Goal: Transaction & Acquisition: Purchase product/service

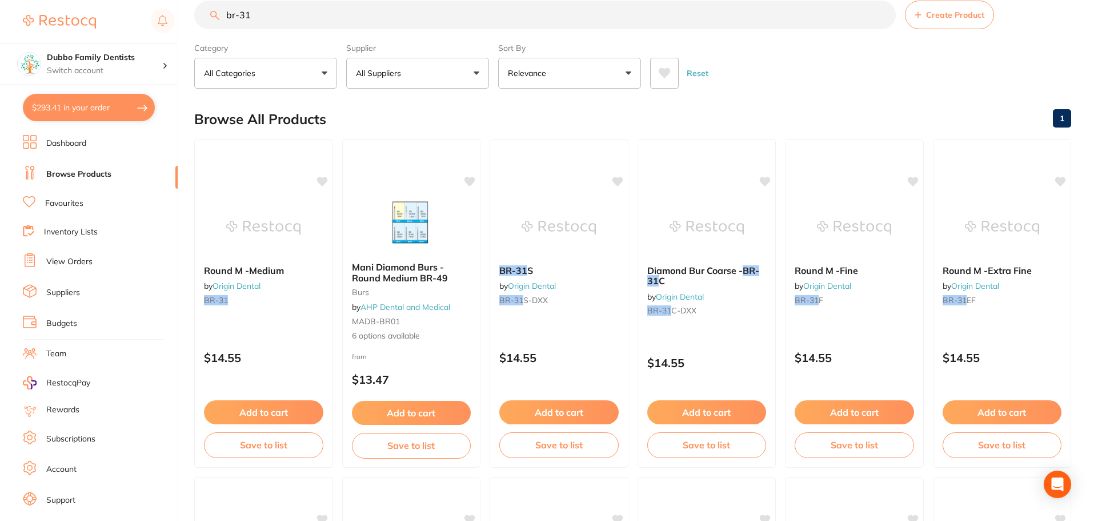
click at [85, 106] on button "$293.41 in your order" at bounding box center [89, 107] width 132 height 27
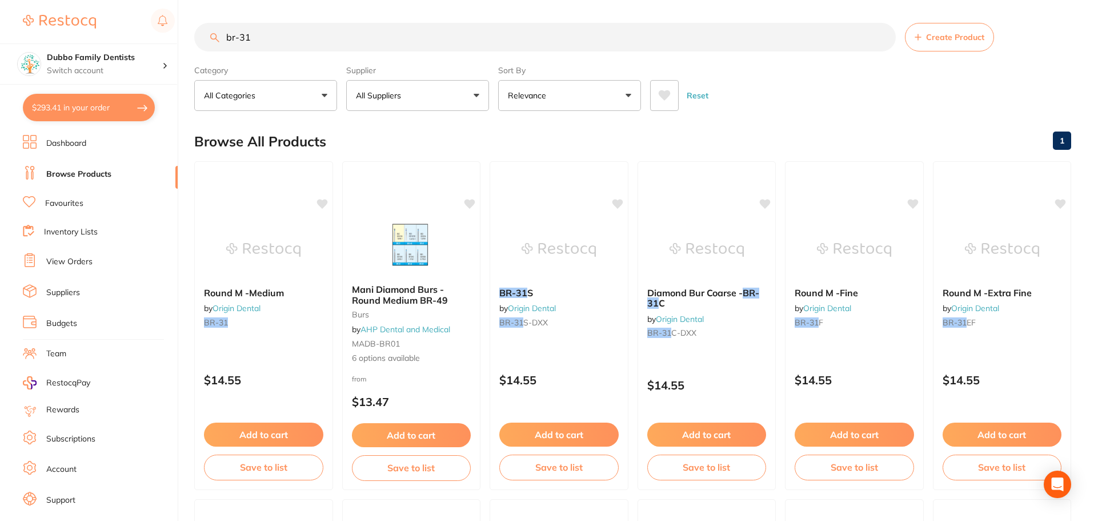
checkbox input "true"
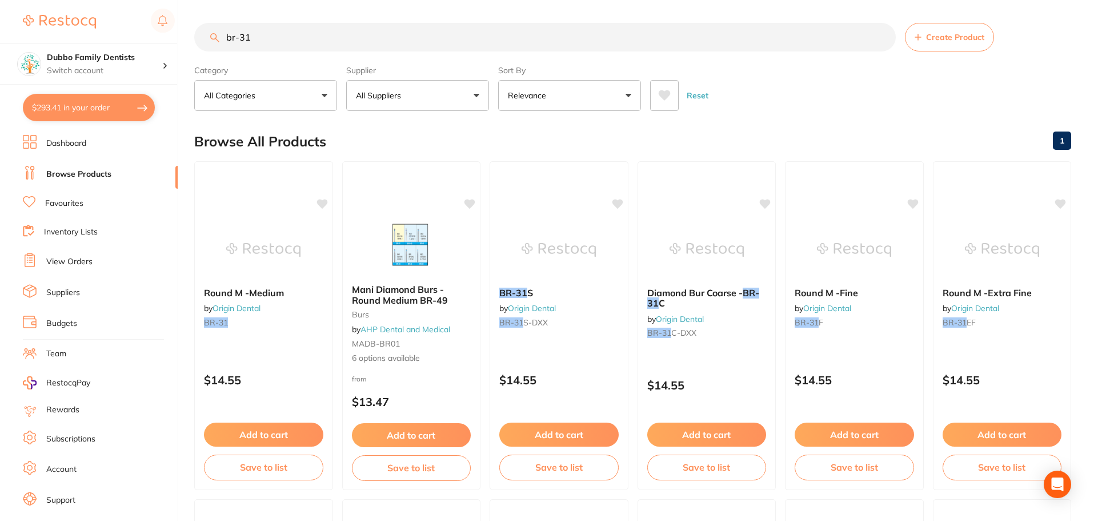
checkbox input "true"
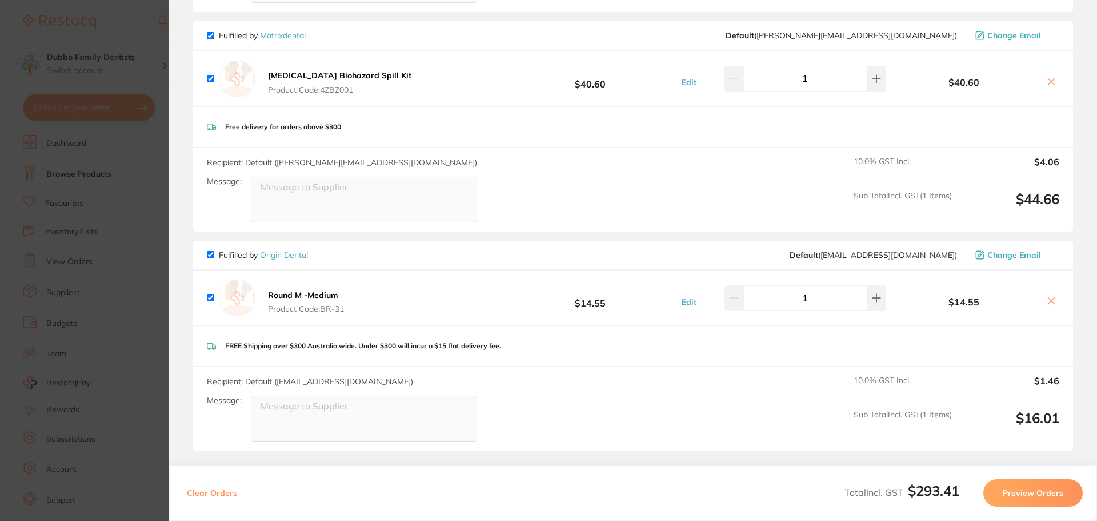
scroll to position [629, 0]
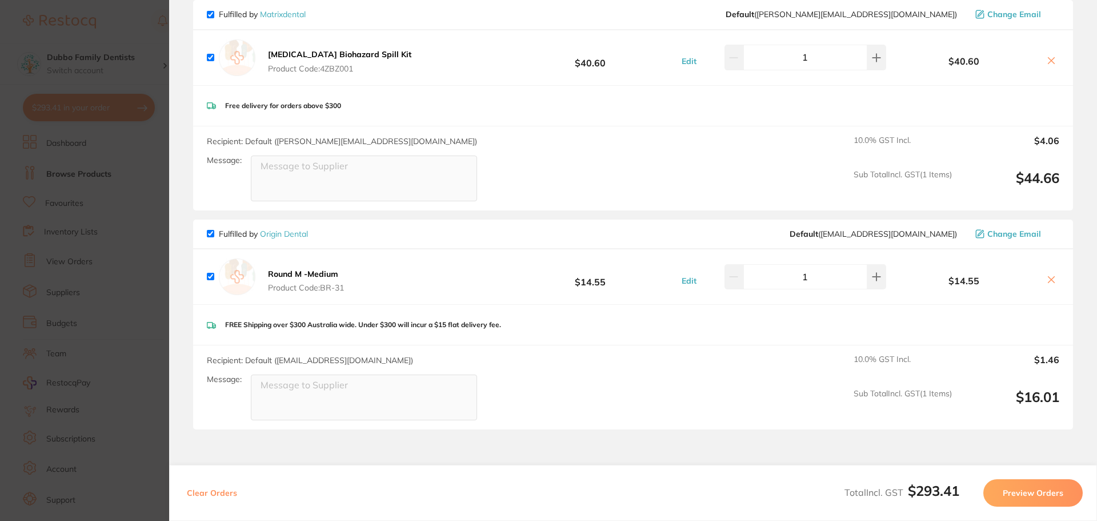
click at [337, 49] on b "[MEDICAL_DATA] Biohazard Spill Kit" at bounding box center [339, 54] width 143 height 10
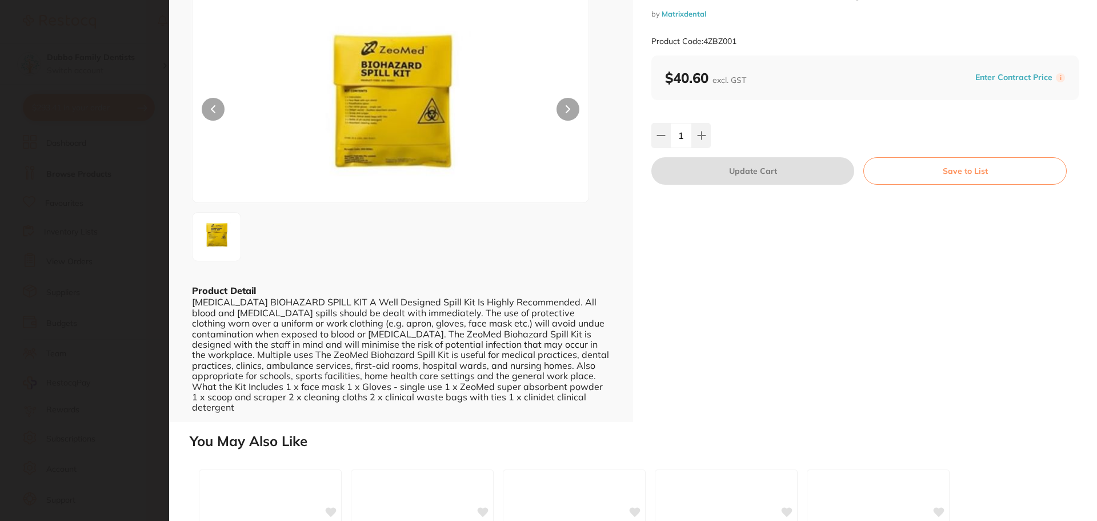
scroll to position [57, 0]
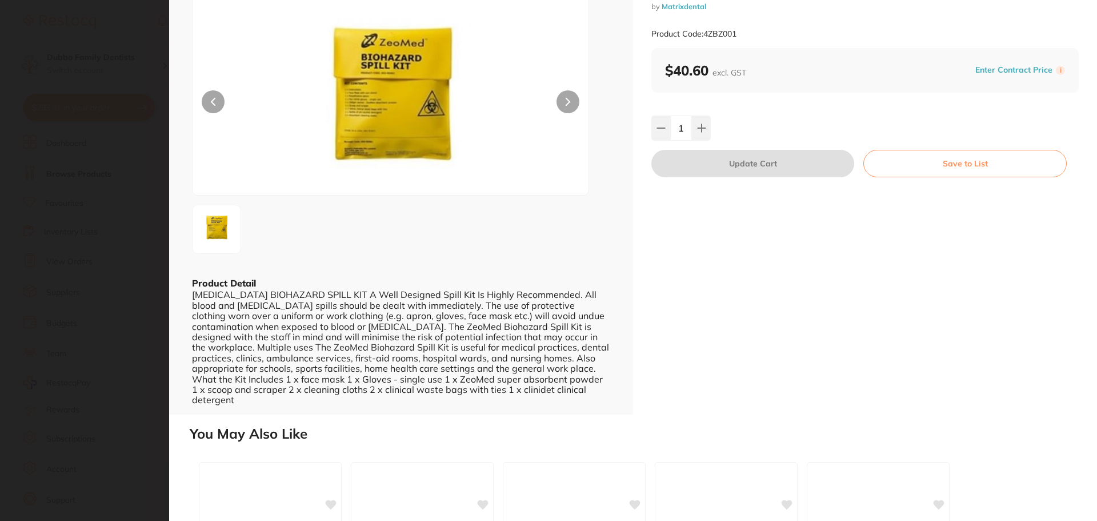
click at [116, 191] on section "[MEDICAL_DATA] Biohazard Spill Kit by Matrixdental Product Code: 4ZBZ001 ESC Pr…" at bounding box center [548, 260] width 1097 height 521
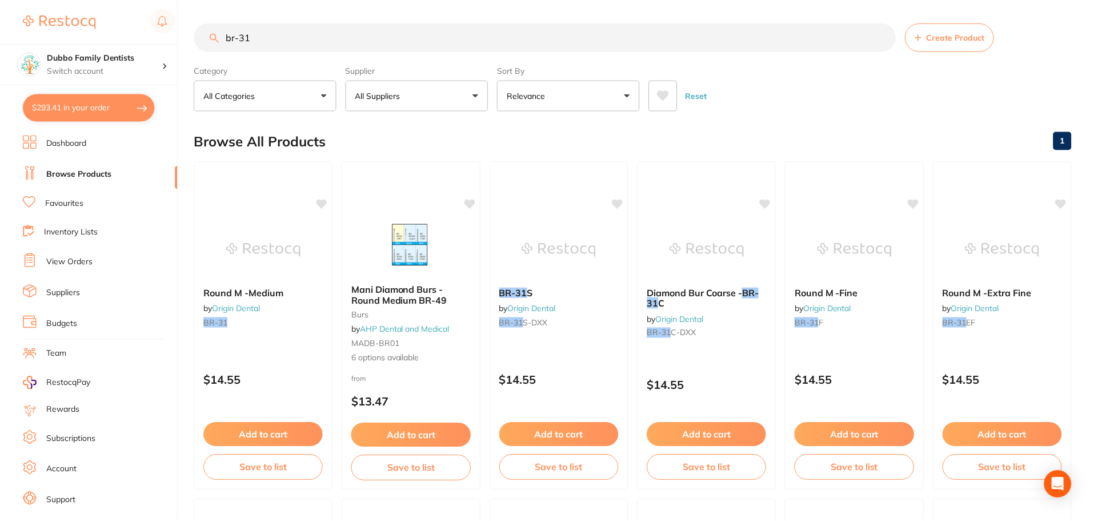
scroll to position [58, 0]
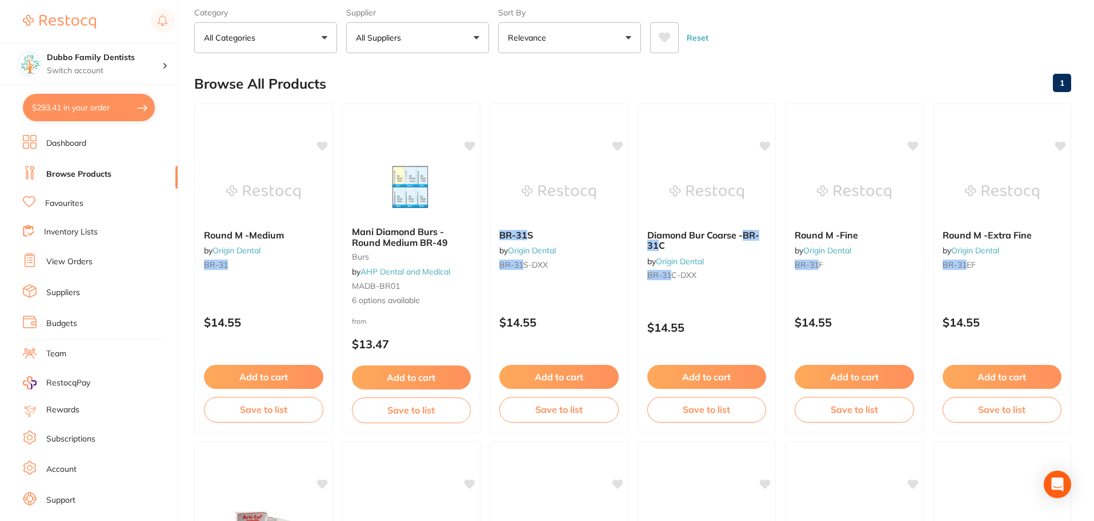
click at [775, 53] on div "Reset" at bounding box center [856, 33] width 412 height 40
